Goal: Transaction & Acquisition: Download file/media

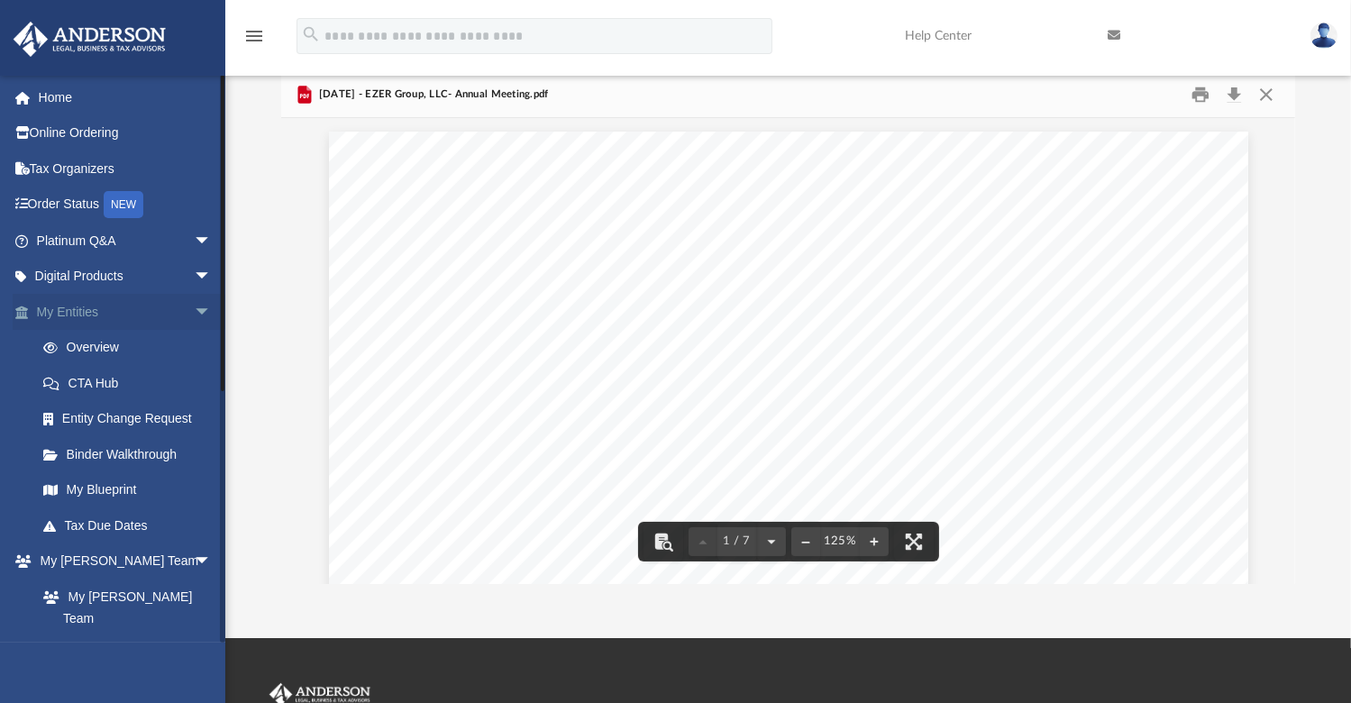
scroll to position [396, 1000]
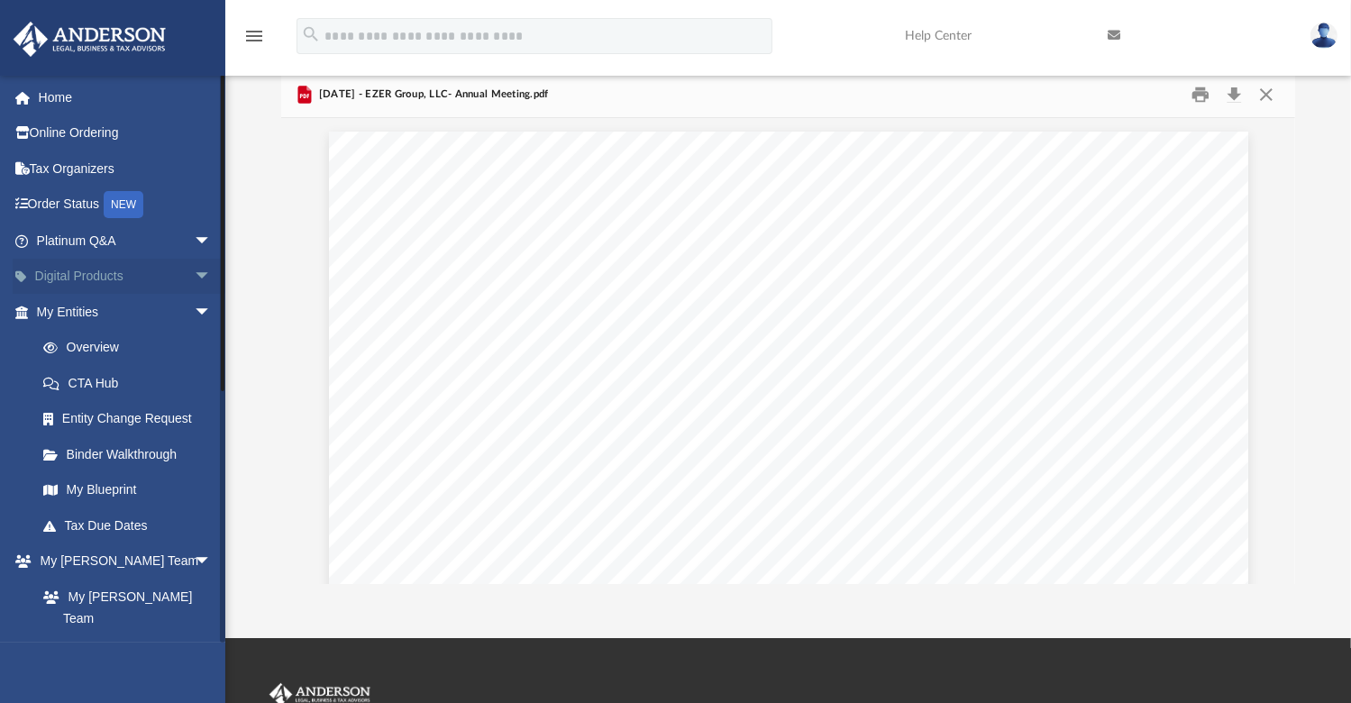
click at [194, 277] on span "arrow_drop_down" at bounding box center [212, 277] width 36 height 37
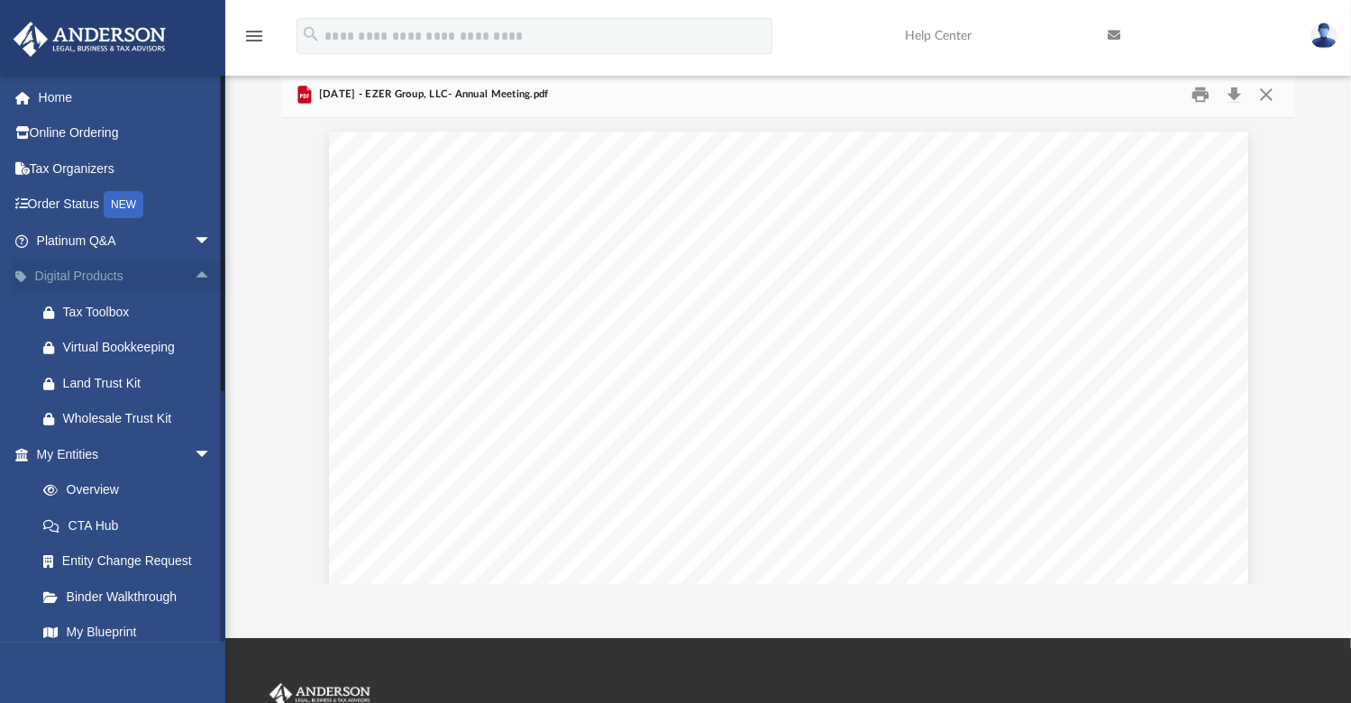
click at [194, 277] on span "arrow_drop_up" at bounding box center [212, 277] width 36 height 37
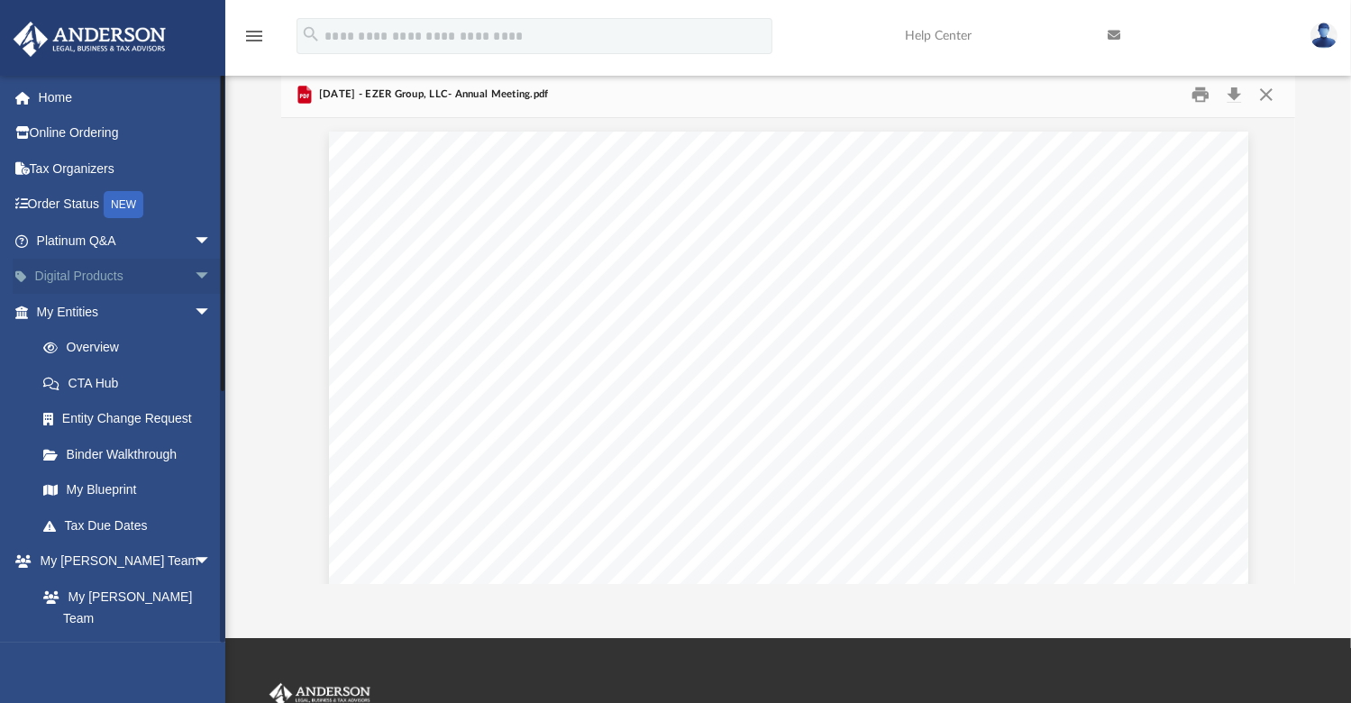
click at [194, 277] on span "arrow_drop_down" at bounding box center [212, 277] width 36 height 37
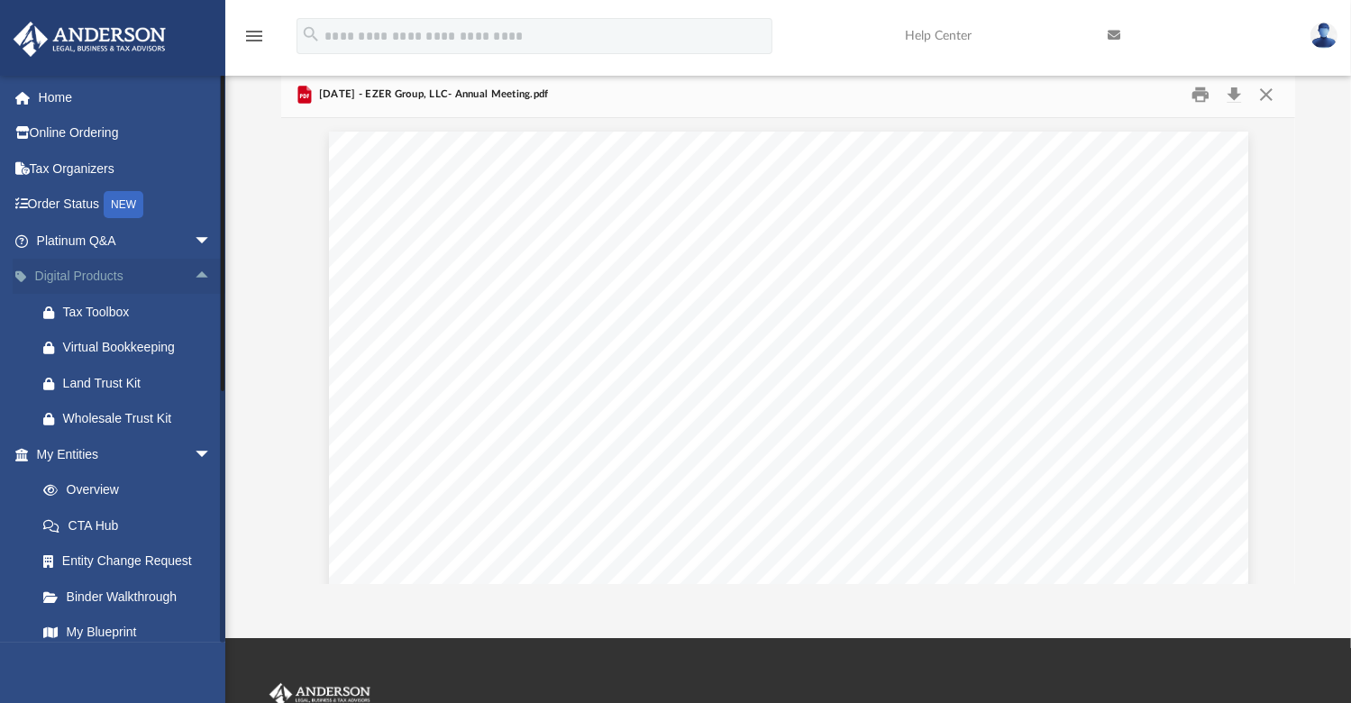
click at [194, 277] on span "arrow_drop_up" at bounding box center [212, 277] width 36 height 37
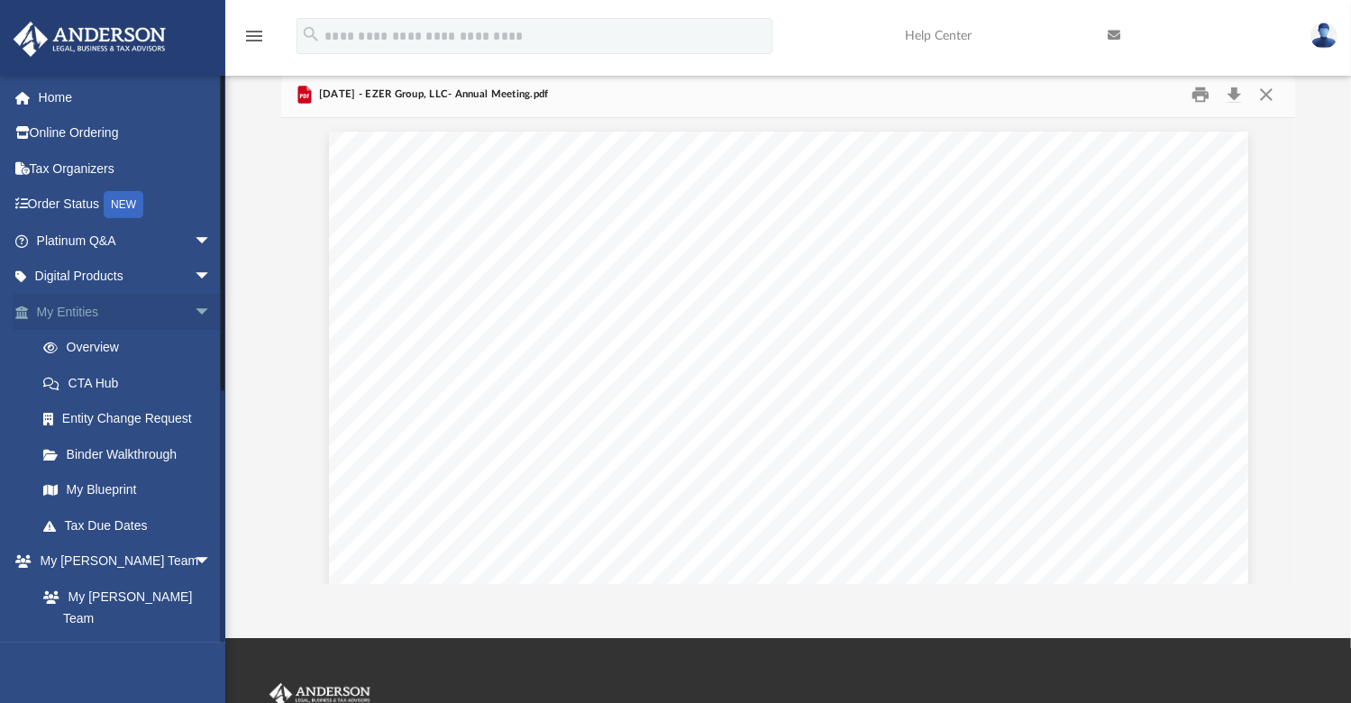
click at [194, 307] on span "arrow_drop_down" at bounding box center [212, 312] width 36 height 37
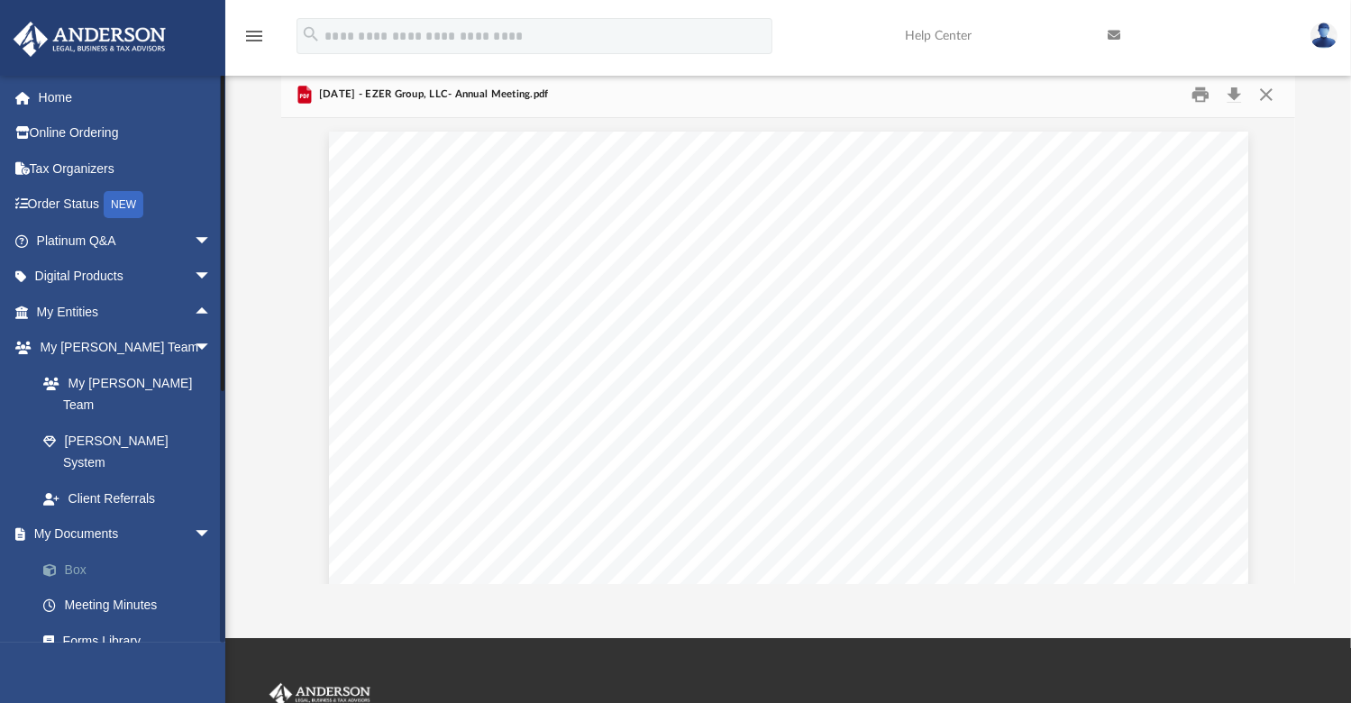
click at [66, 552] on link "Box" at bounding box center [132, 570] width 214 height 36
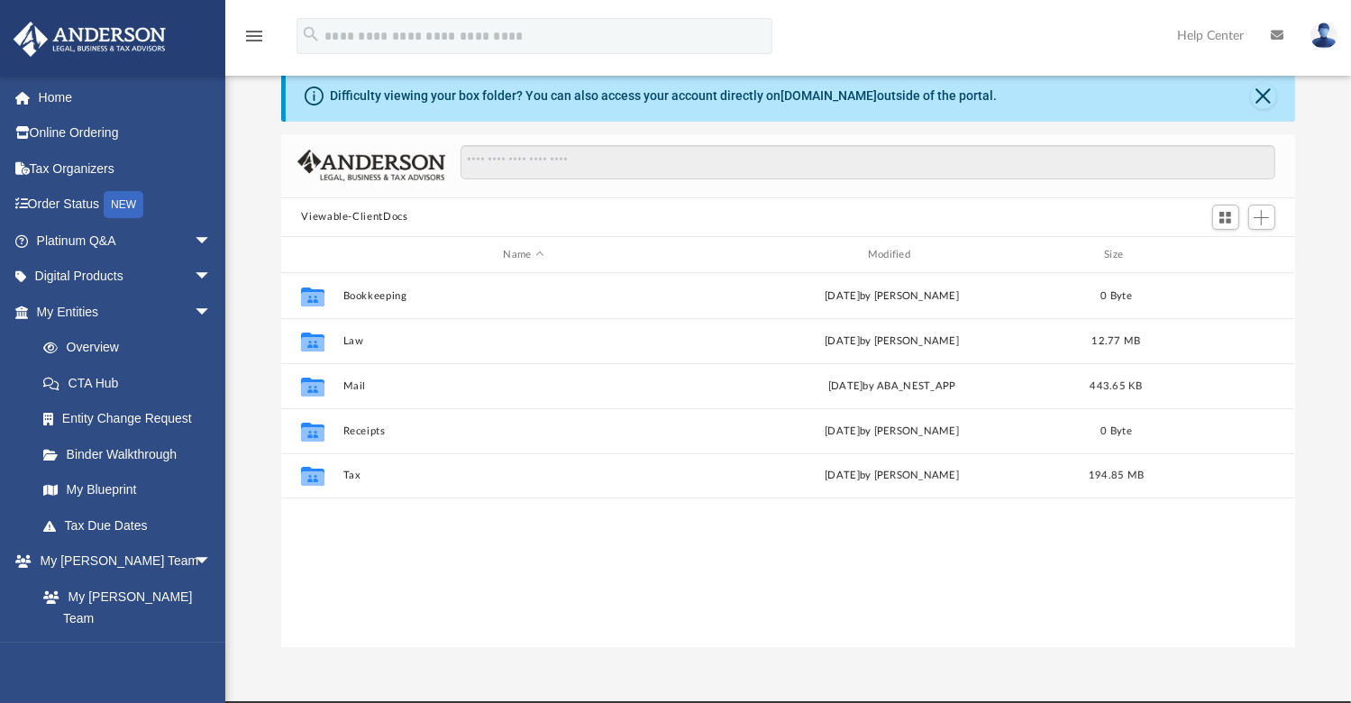
scroll to position [396, 1000]
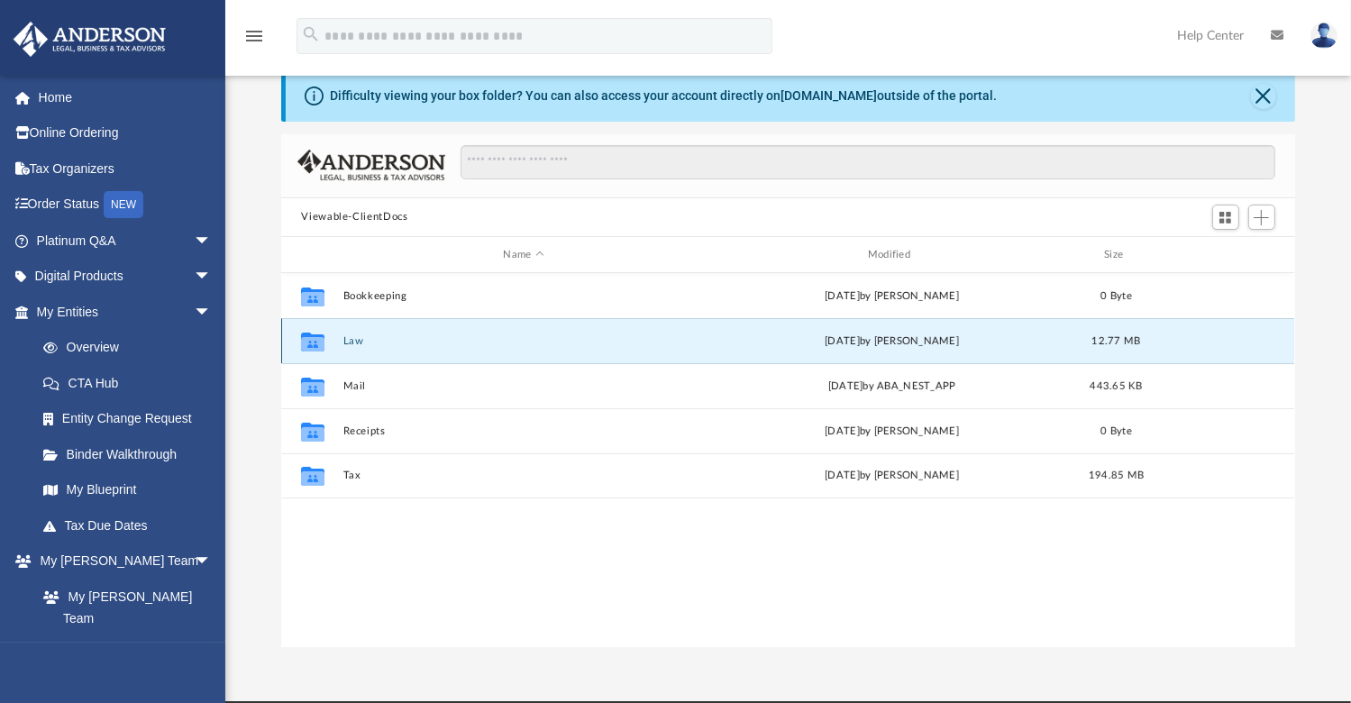
click at [350, 344] on button "Law" at bounding box center [523, 341] width 361 height 12
click at [404, 343] on button "Greset Heritage, LLC" at bounding box center [523, 341] width 361 height 12
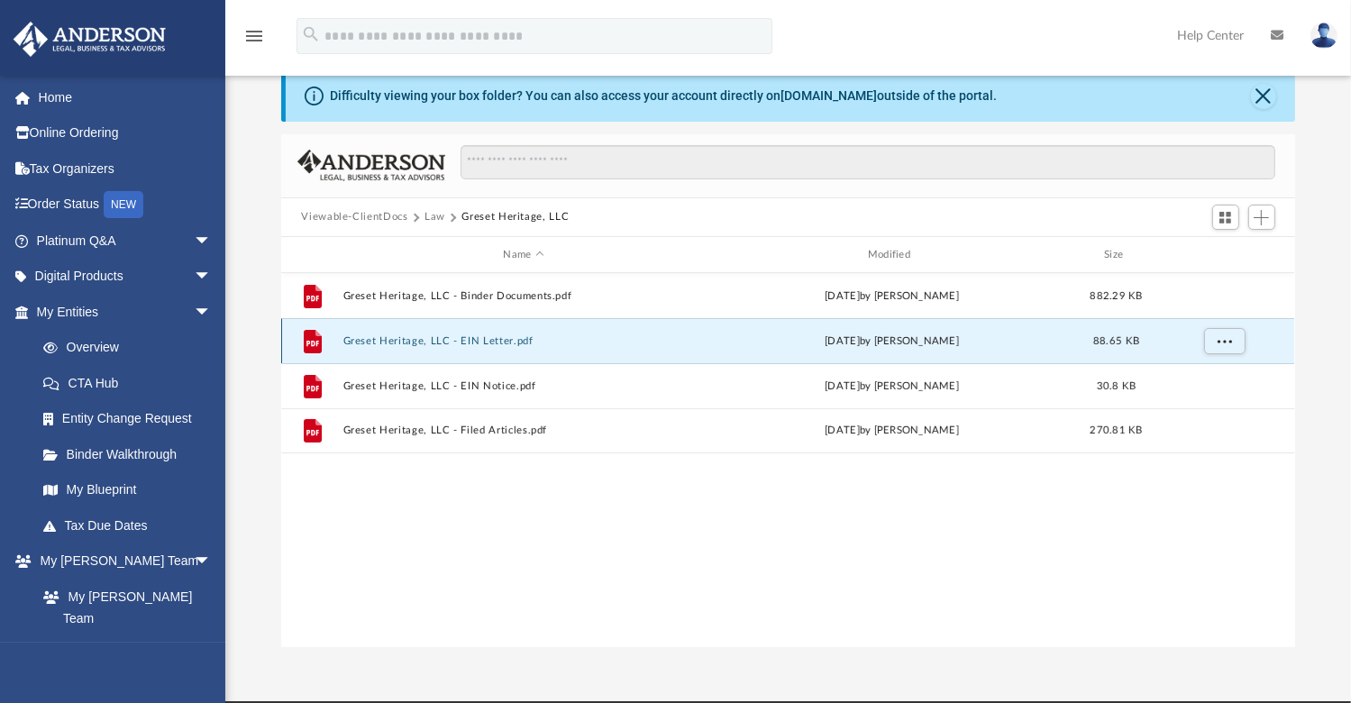
click at [433, 338] on button "Greset Heritage, LLC - EIN Letter.pdf" at bounding box center [523, 341] width 361 height 12
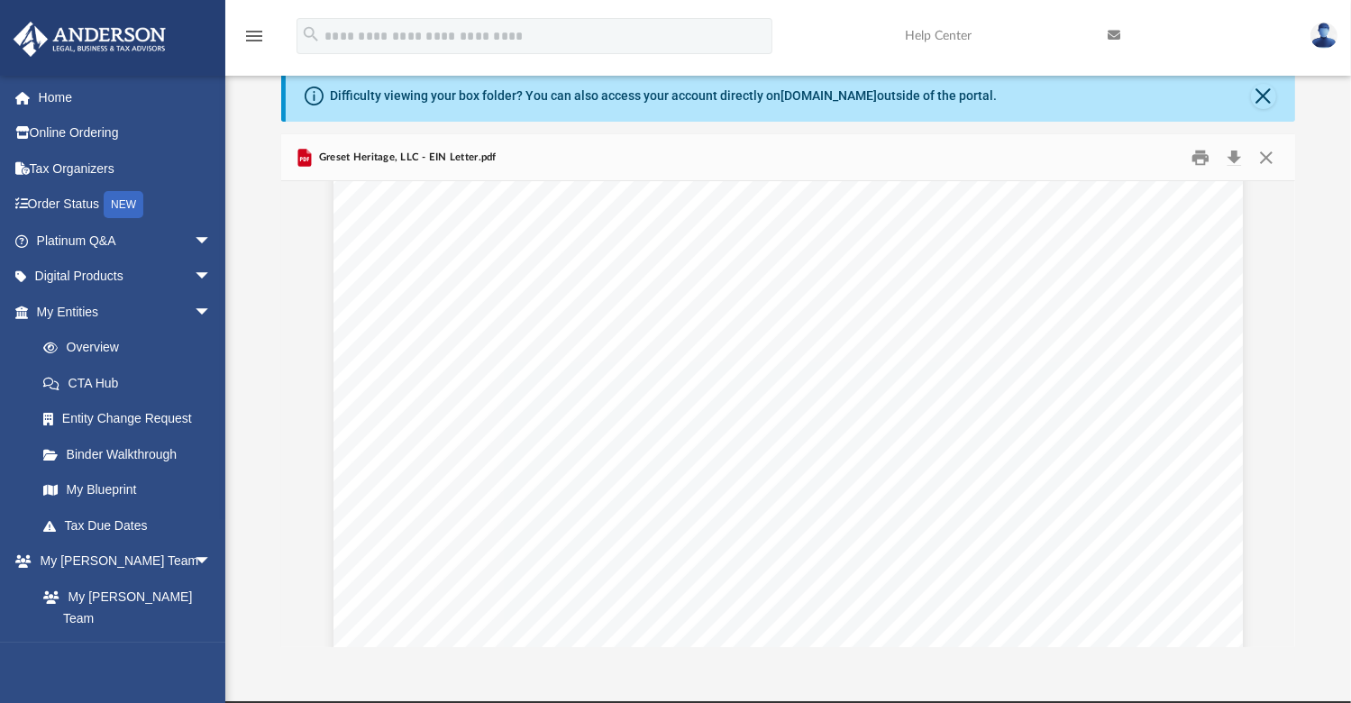
scroll to position [0, 0]
click at [1236, 157] on button "Download" at bounding box center [1235, 157] width 32 height 28
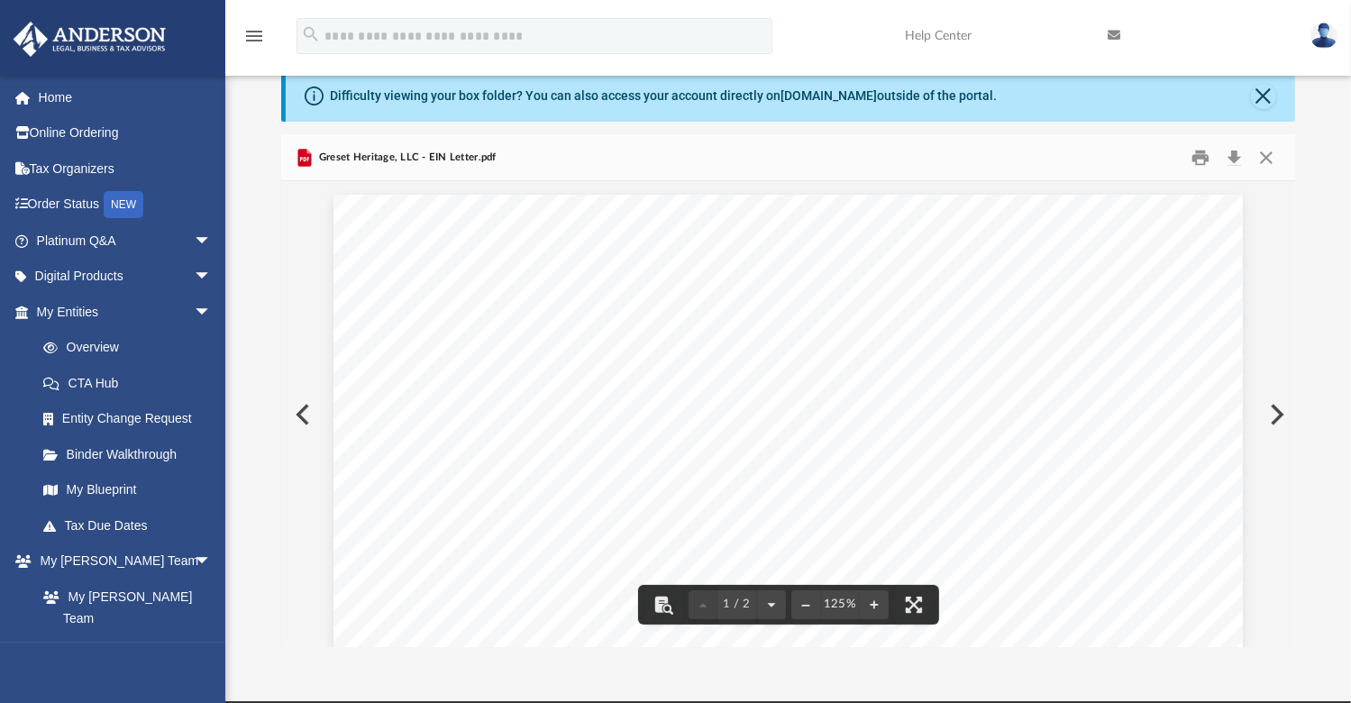
click at [1277, 417] on button "Preview" at bounding box center [1276, 414] width 40 height 50
click at [1278, 412] on button "Preview" at bounding box center [1276, 414] width 40 height 50
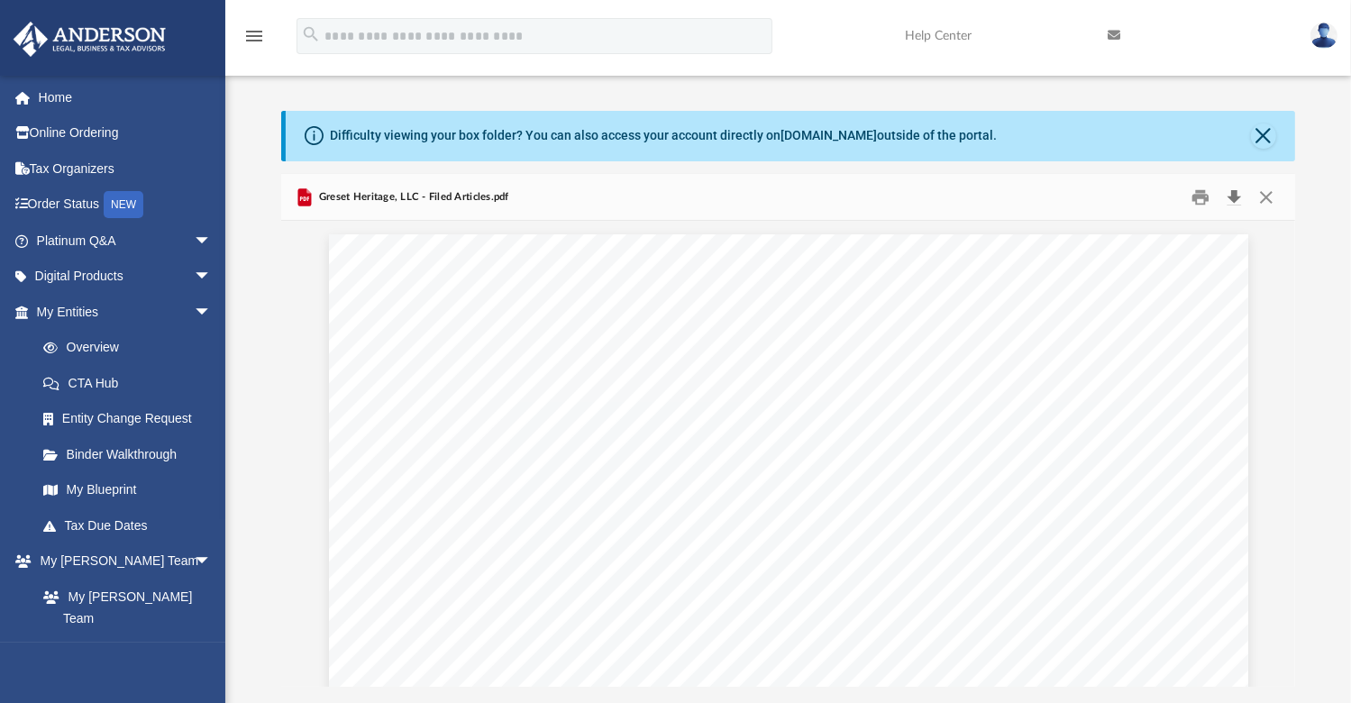
click at [1232, 194] on button "Download" at bounding box center [1235, 197] width 32 height 28
click at [1268, 137] on button "Close" at bounding box center [1263, 136] width 25 height 25
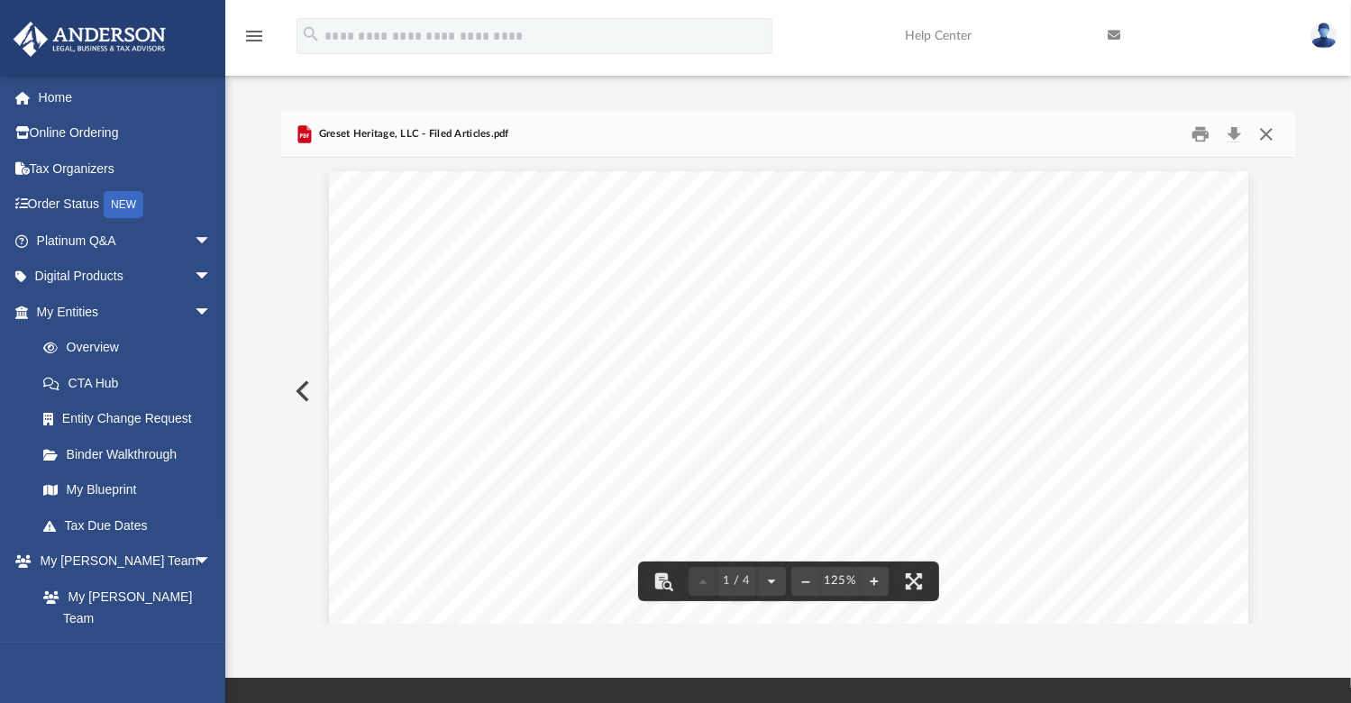
click at [1263, 138] on button "Close" at bounding box center [1266, 134] width 32 height 28
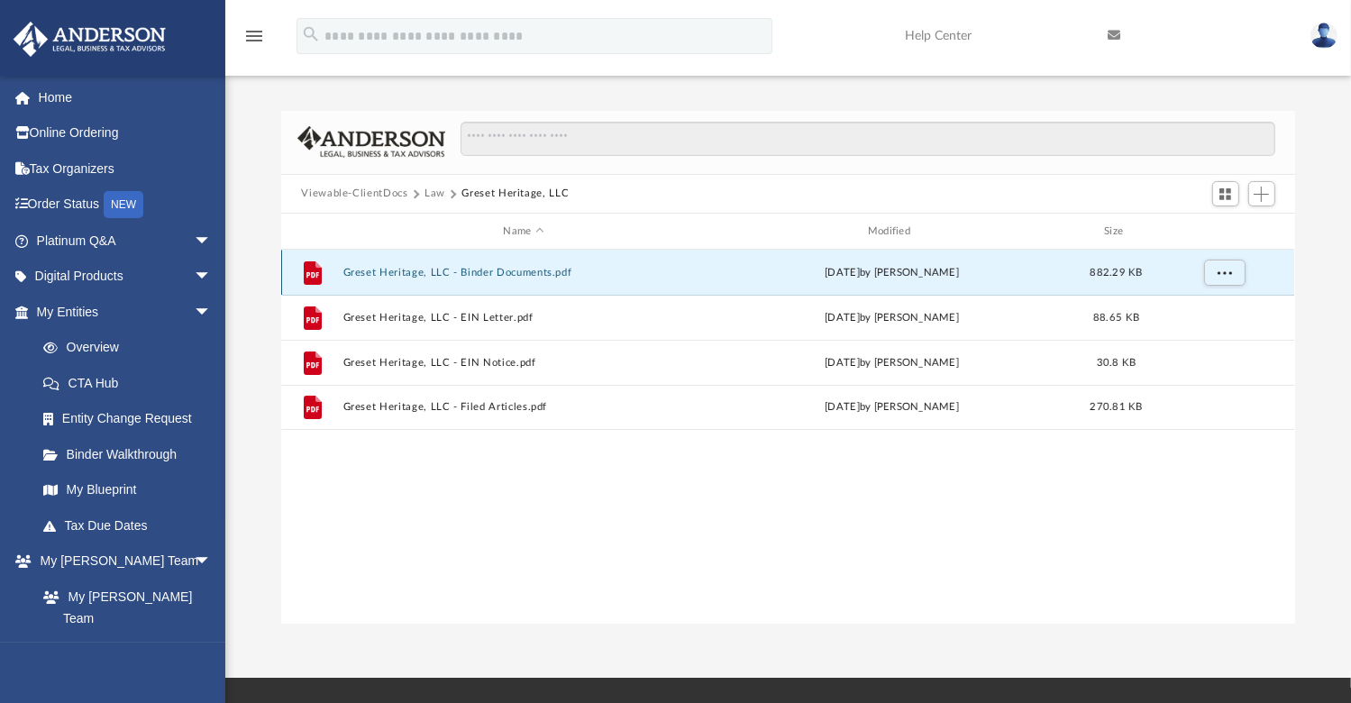
click at [451, 272] on button "Greset Heritage, LLC - Binder Documents.pdf" at bounding box center [523, 273] width 361 height 12
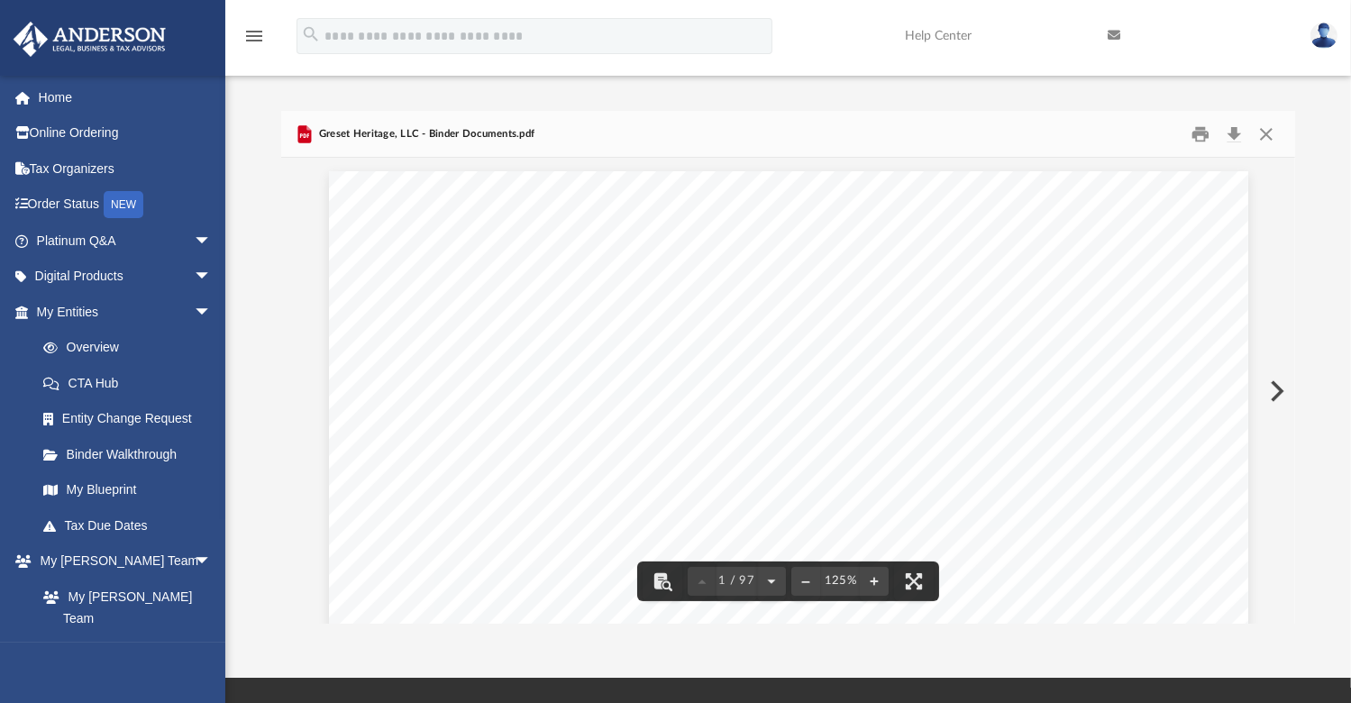
click at [992, 551] on span "documents contained herein will address many of the questions you may have rega…" at bounding box center [782, 559] width 693 height 16
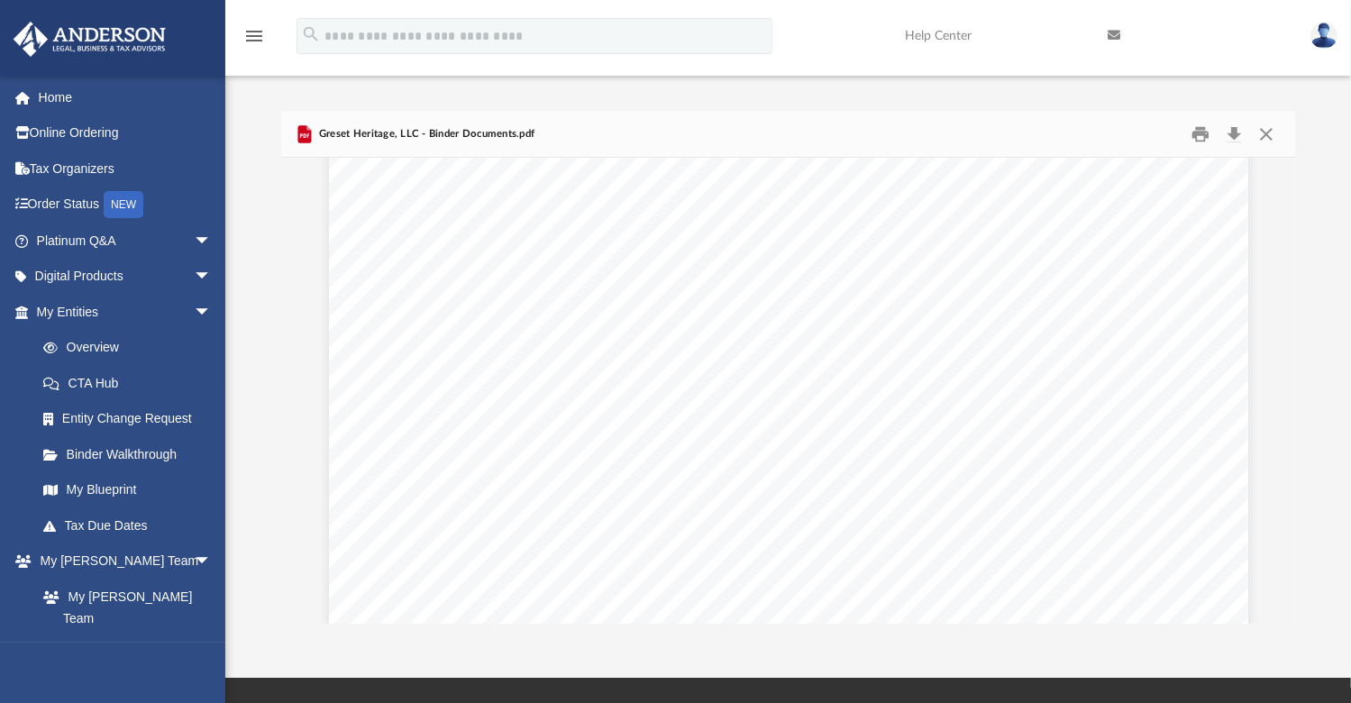
scroll to position [60586, 0]
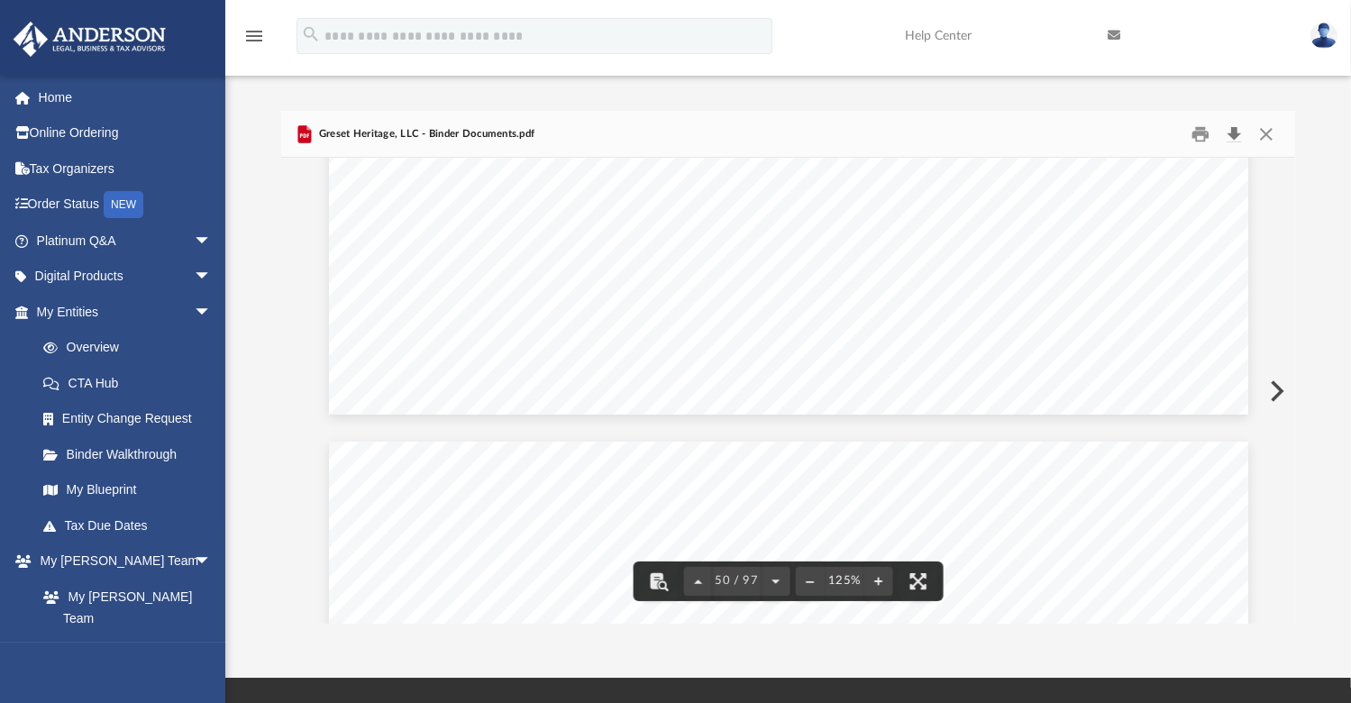
click at [1238, 133] on button "Download" at bounding box center [1235, 134] width 32 height 28
